Goal: Task Accomplishment & Management: Manage account settings

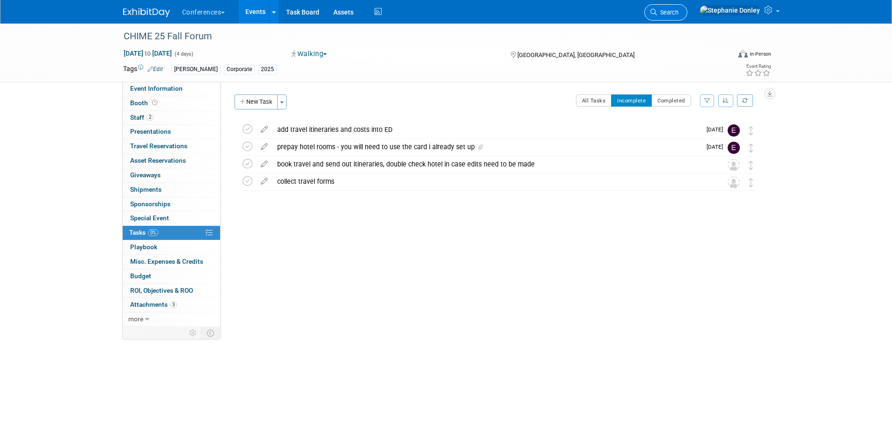
click at [678, 14] on span "Search" at bounding box center [668, 12] width 22 height 7
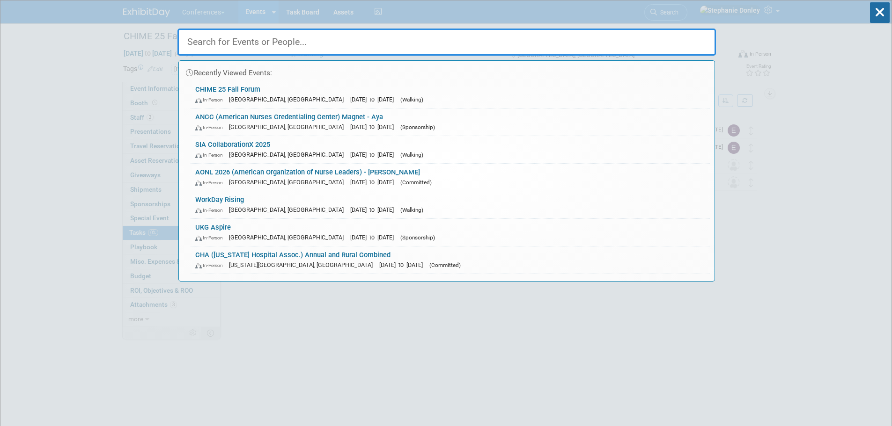
click at [442, 45] on input "text" at bounding box center [446, 42] width 538 height 27
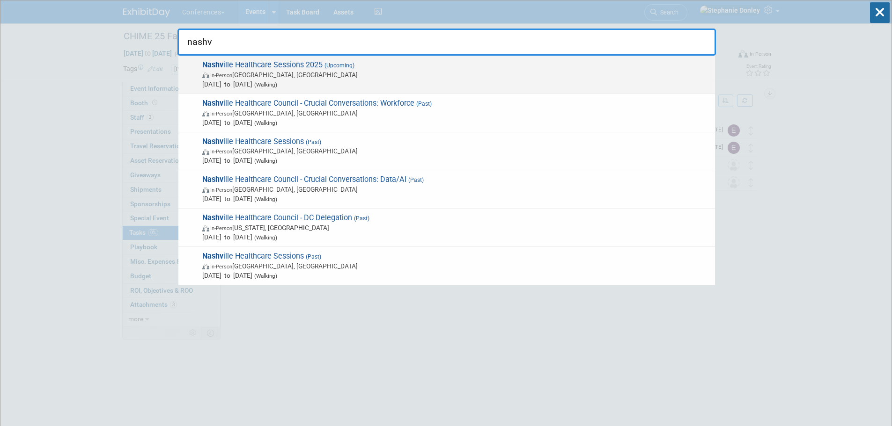
type input "nashv"
click at [267, 66] on span "Nashv ille Healthcare Sessions 2025 (Upcoming) In-Person Nashville, TN Sep 29, …" at bounding box center [454, 74] width 511 height 29
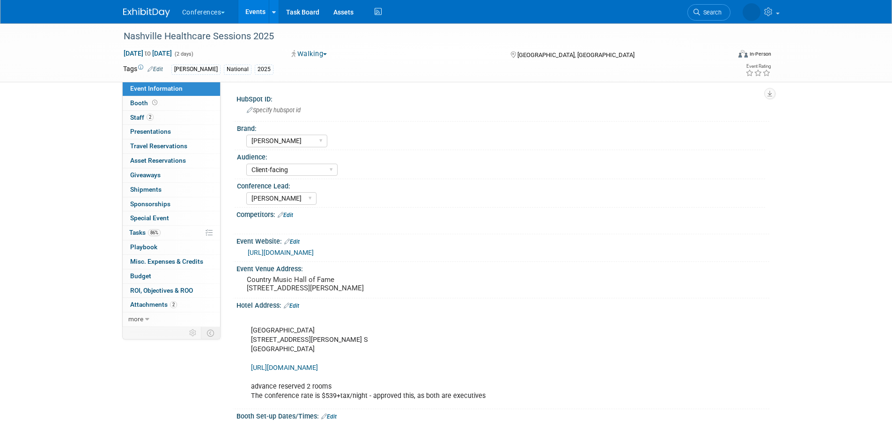
select select "[PERSON_NAME]"
select select "Client-facing"
select select "[PERSON_NAME]"
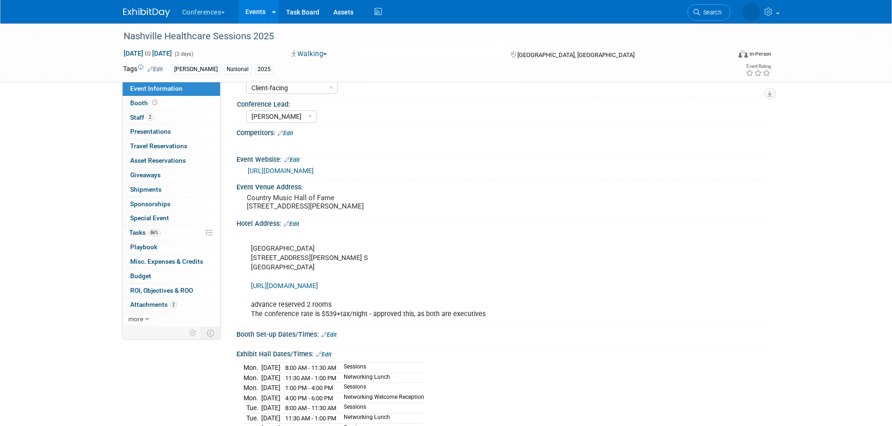
scroll to position [93, 0]
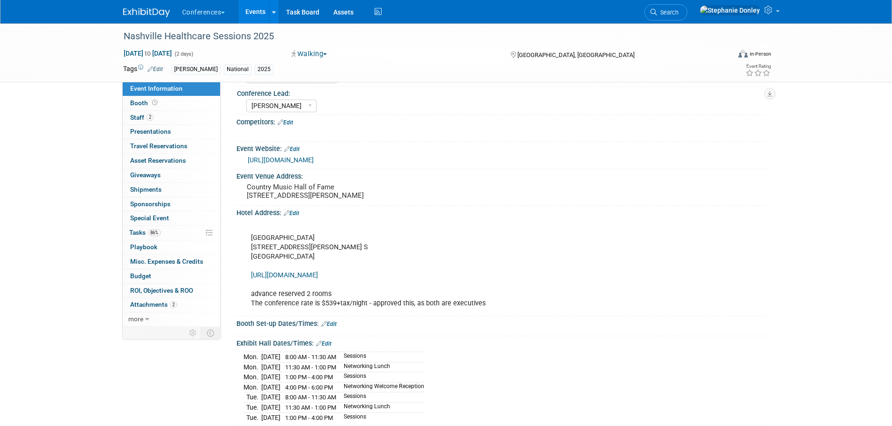
click at [51, 173] on div "Nashville Healthcare Sessions 2025 [DATE] to [DATE] (2 days) [DATE] to [DATE] W…" at bounding box center [446, 388] width 892 height 915
click at [140, 117] on span "Staff 2" at bounding box center [141, 117] width 23 height 7
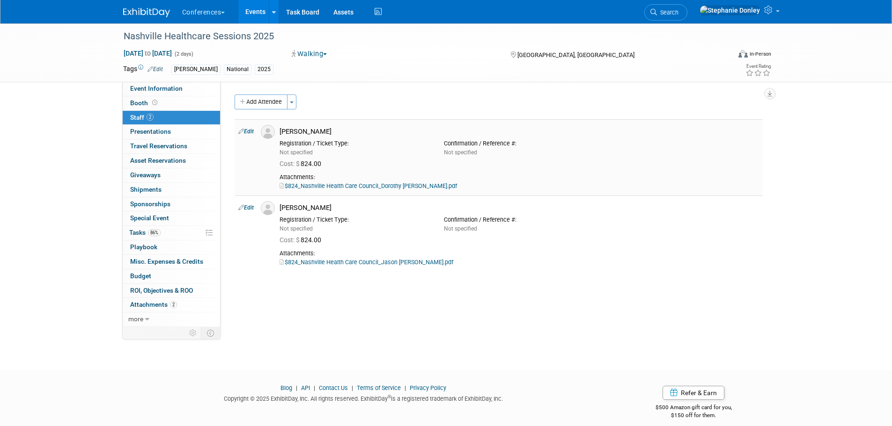
click at [250, 133] on link "Edit" at bounding box center [245, 131] width 15 height 7
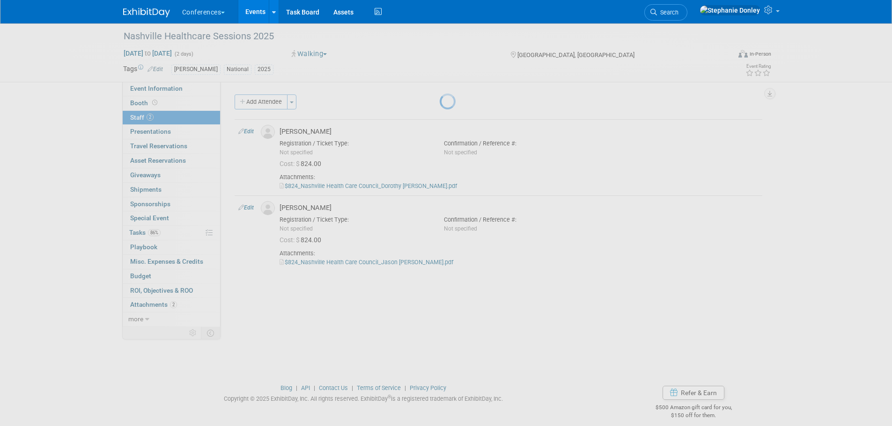
select select "72dd9404-2b13-46cc-bb26-2d5d80bd4c23"
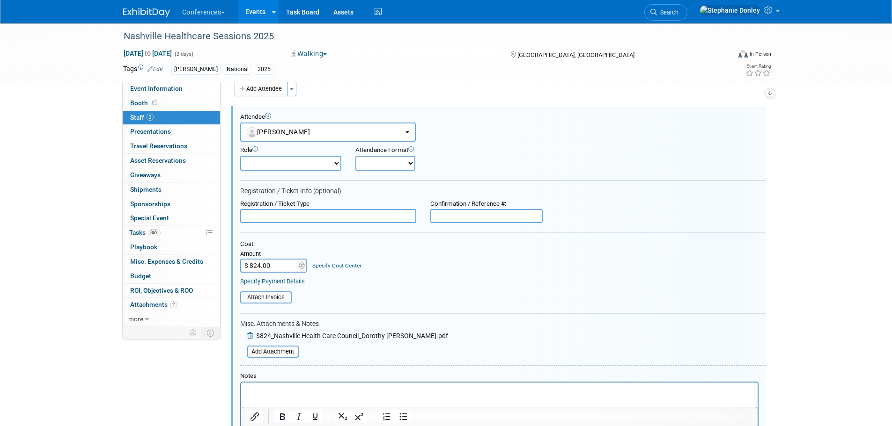
click at [276, 392] on p "Rich Text Area. Press ALT-0 for help." at bounding box center [498, 391] width 505 height 9
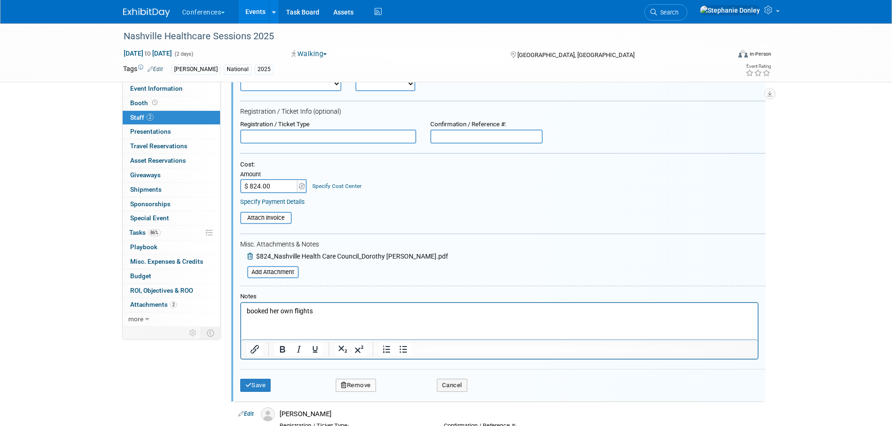
scroll to position [100, 0]
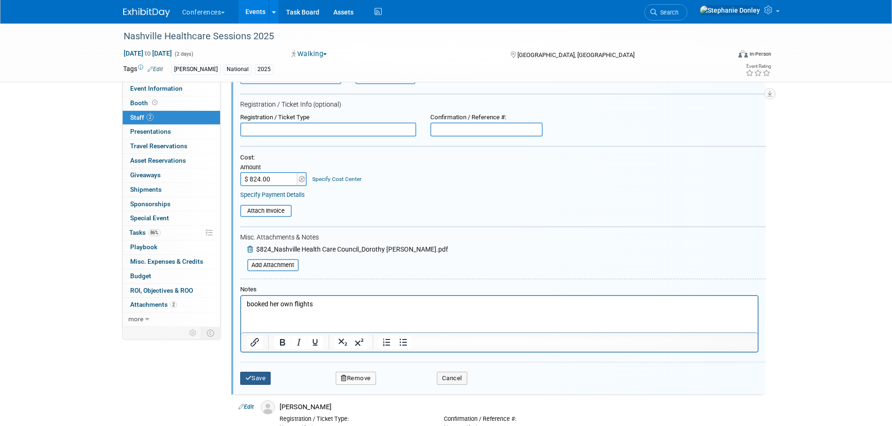
click at [244, 380] on button "Save" at bounding box center [255, 378] width 31 height 13
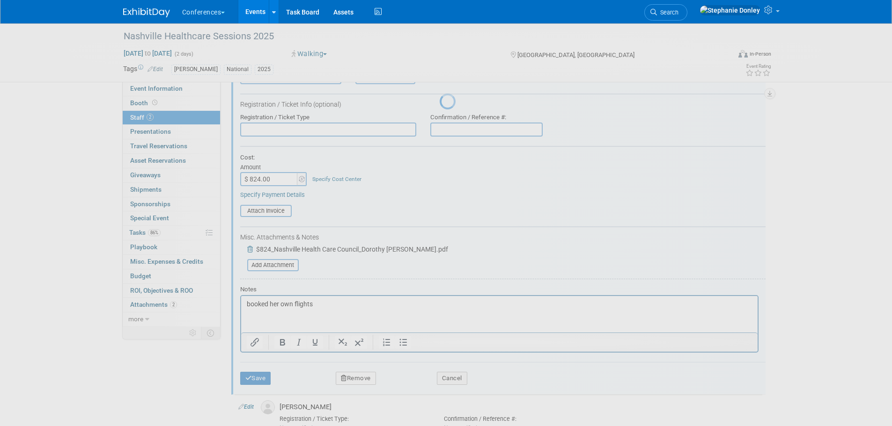
scroll to position [9, 0]
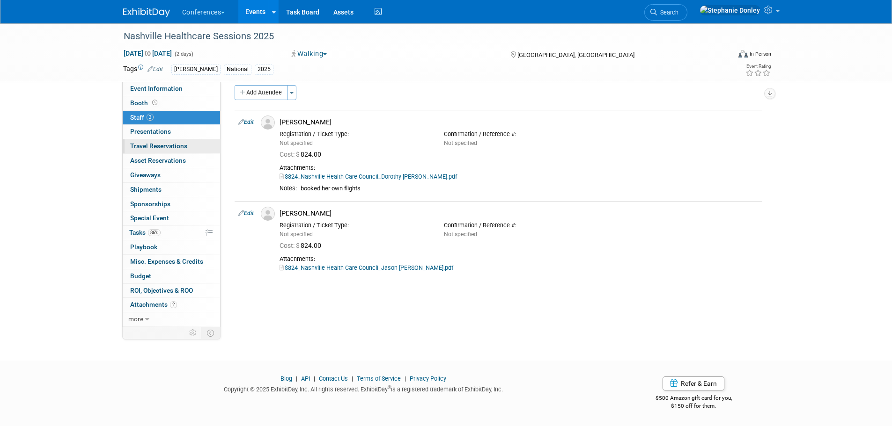
click at [148, 146] on span "Travel Reservations 0" at bounding box center [158, 145] width 57 height 7
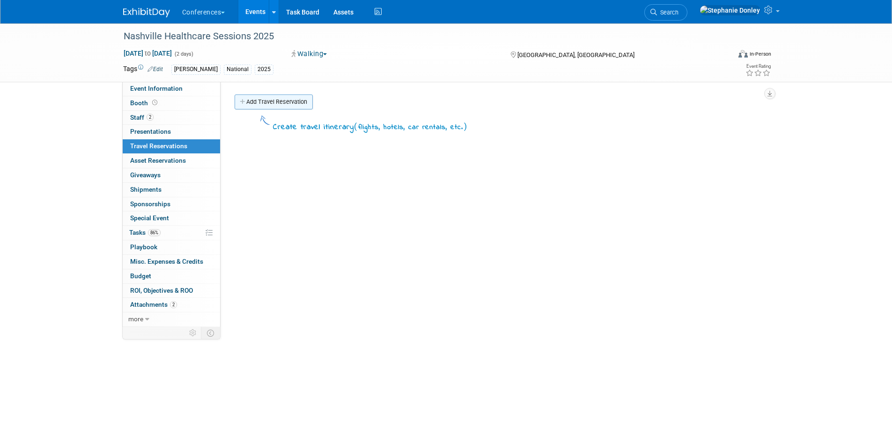
click at [249, 102] on link "Add Travel Reservation" at bounding box center [273, 102] width 78 height 15
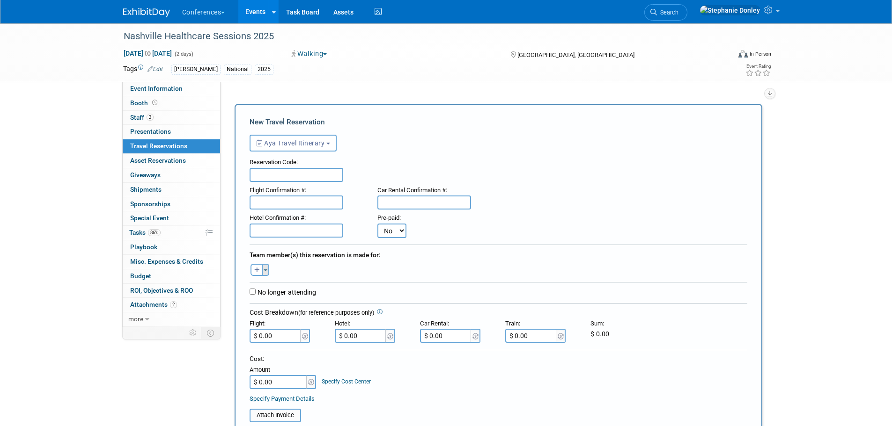
click at [265, 271] on span "button" at bounding box center [265, 271] width 4 height 2
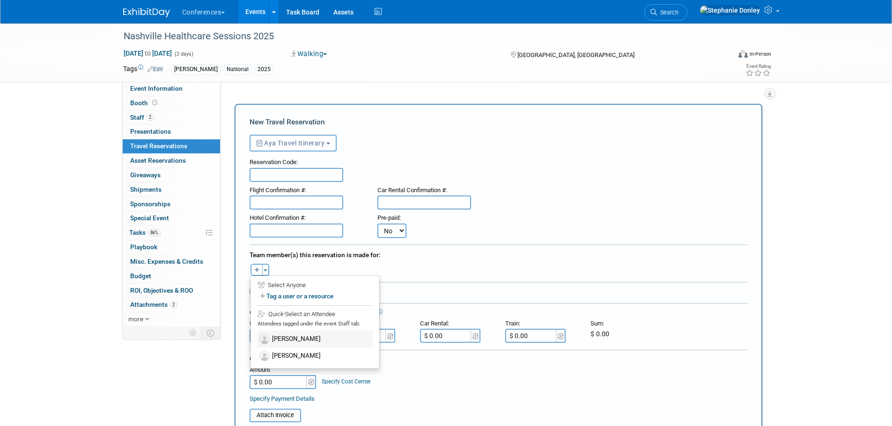
click at [284, 340] on label "[PERSON_NAME]" at bounding box center [315, 339] width 116 height 17
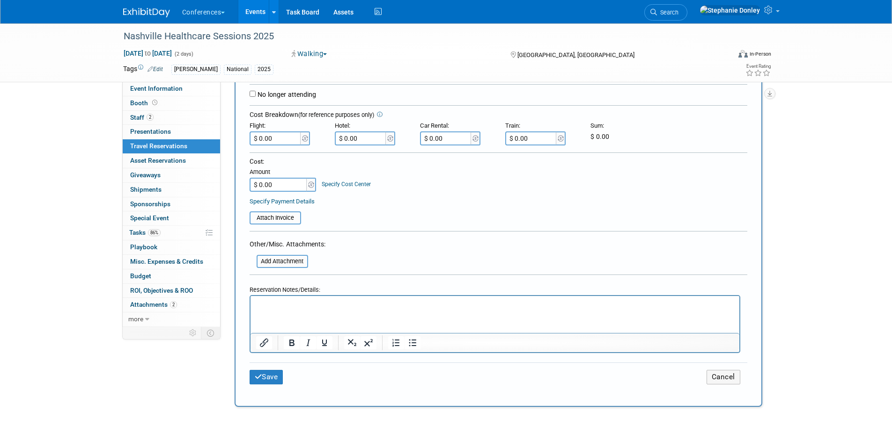
scroll to position [220, 0]
click at [275, 302] on p "Rich Text Area. Press ALT-0 for help." at bounding box center [495, 303] width 478 height 10
click at [269, 369] on button "Save" at bounding box center [266, 376] width 34 height 15
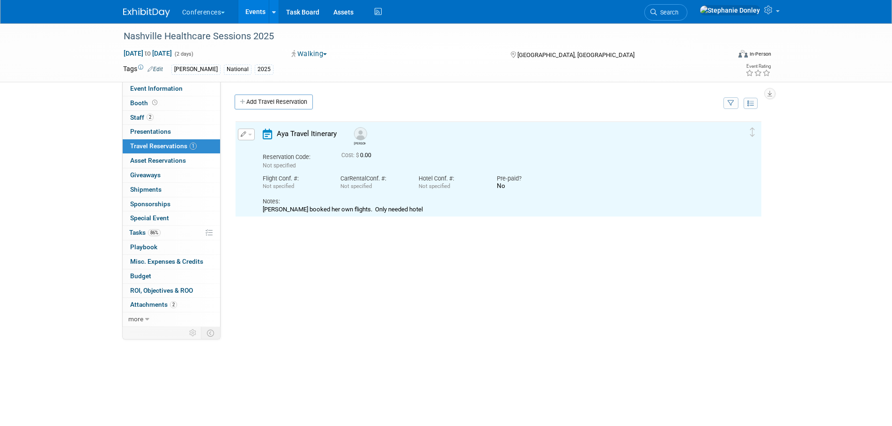
scroll to position [0, 0]
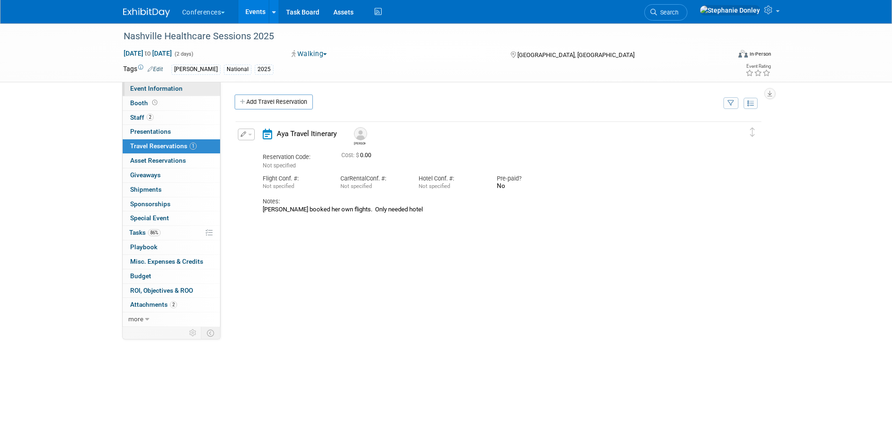
click at [141, 90] on span "Event Information" at bounding box center [156, 88] width 52 height 7
select select "[PERSON_NAME]"
select select "Client-facing"
select select "[PERSON_NAME]"
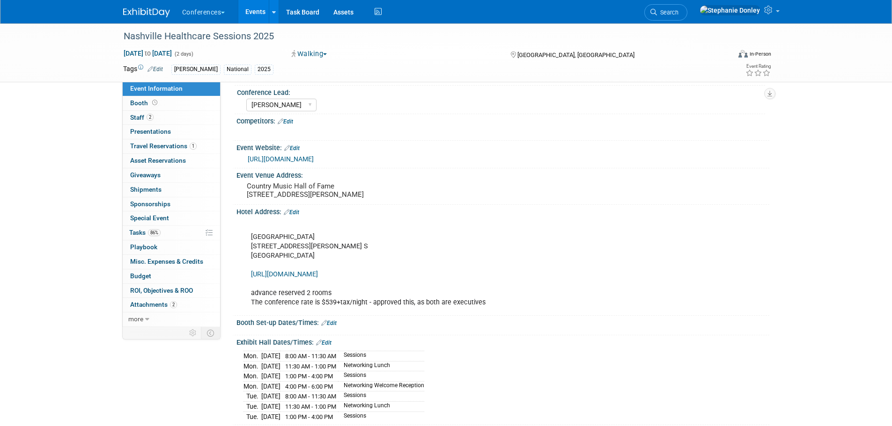
scroll to position [95, 0]
click at [157, 230] on span "86%" at bounding box center [154, 232] width 13 height 7
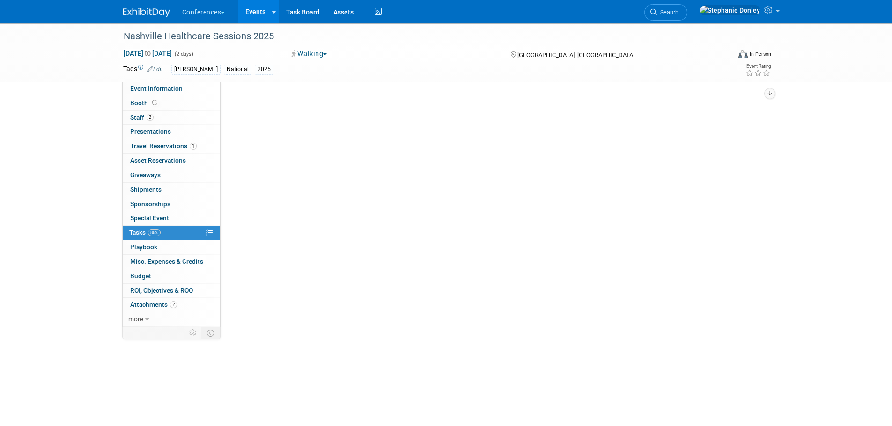
scroll to position [0, 0]
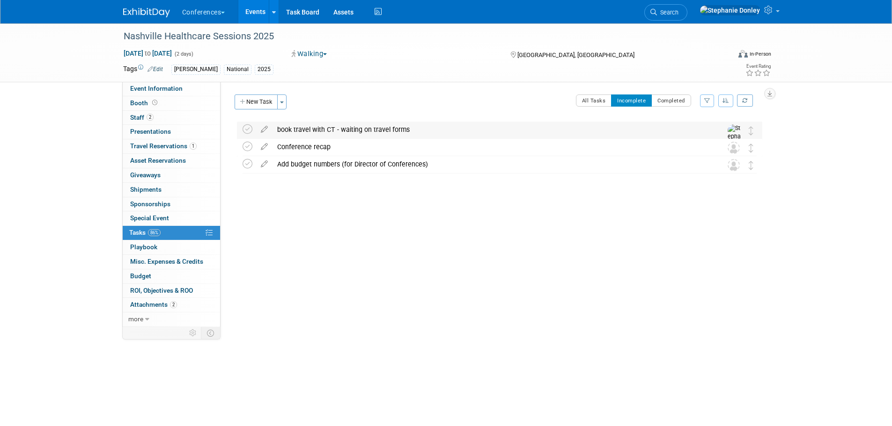
click at [357, 130] on div "book travel with CT - waiting on travel forms" at bounding box center [490, 130] width 436 height 16
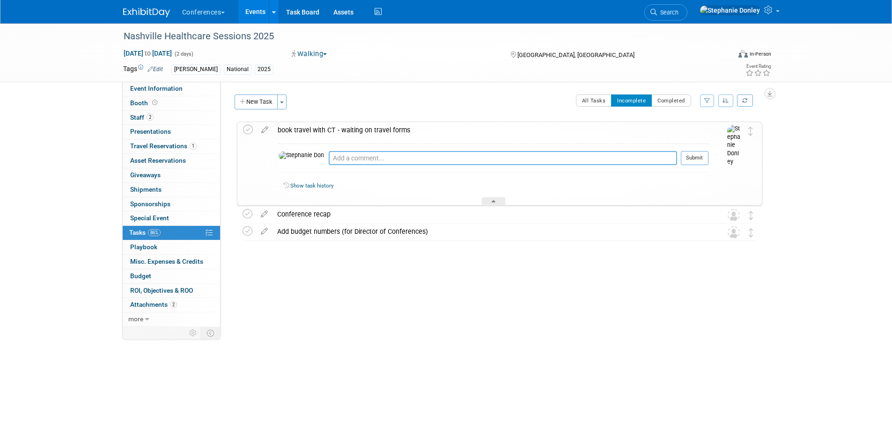
click at [335, 158] on textarea at bounding box center [503, 158] width 348 height 14
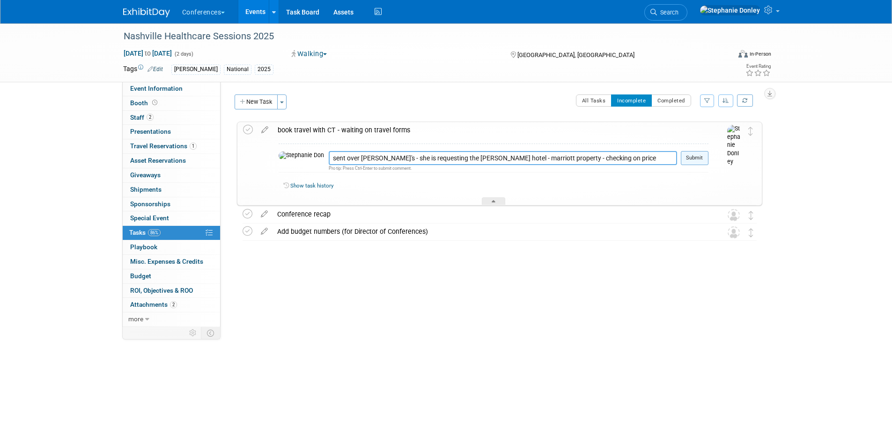
type textarea "sent over [PERSON_NAME]'s - she is requesting the [PERSON_NAME] hotel - marriot…"
click at [684, 158] on button "Submit" at bounding box center [694, 158] width 28 height 14
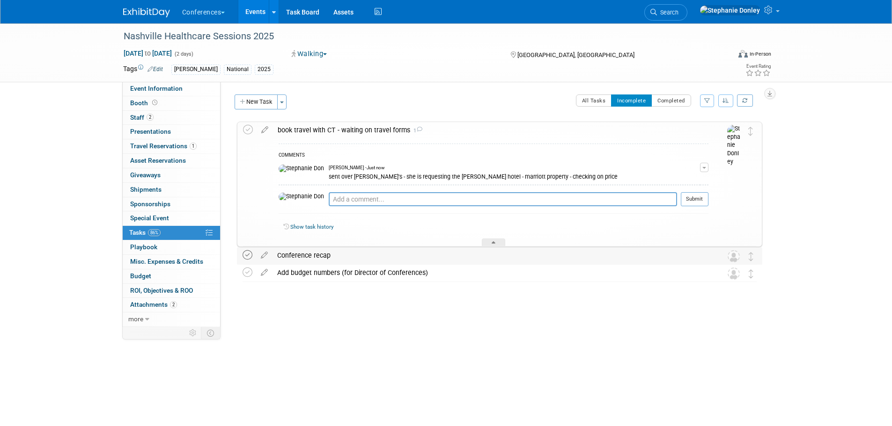
click at [247, 256] on icon at bounding box center [247, 255] width 10 height 10
click at [38, 212] on div "Nashville Healthcare Sessions 2025 [DATE] to [DATE] (2 days) [DATE] to [DATE] W…" at bounding box center [446, 188] width 892 height 330
